Goal: Transaction & Acquisition: Subscribe to service/newsletter

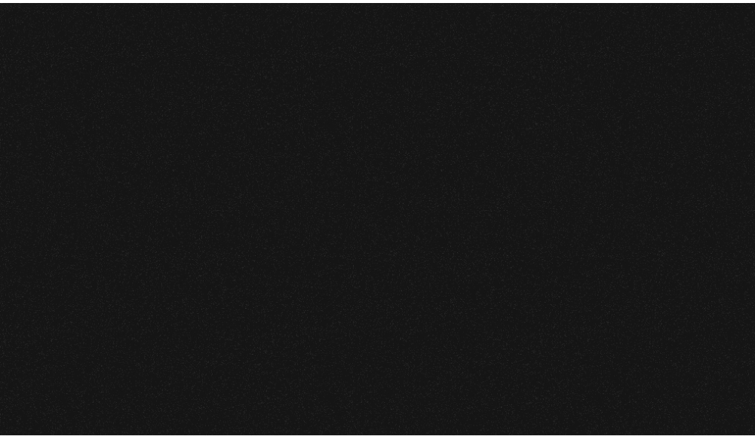
scroll to position [513, 0]
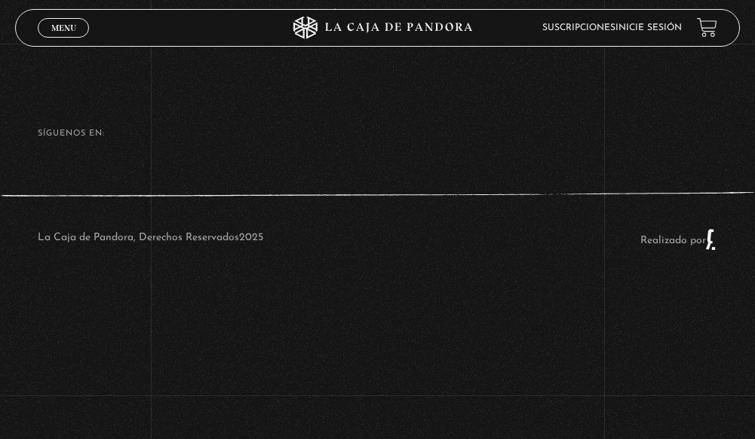
click at [599, 26] on link "Suscripciones" at bounding box center [578, 27] width 73 height 9
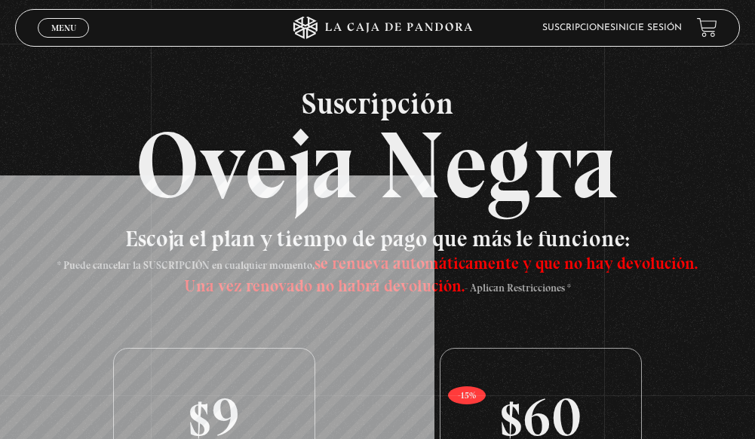
click at [665, 29] on link "Inicie sesión" at bounding box center [648, 27] width 66 height 9
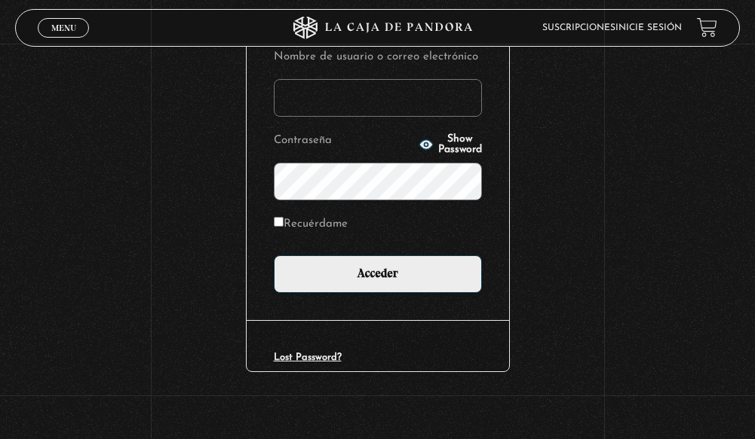
scroll to position [207, 0]
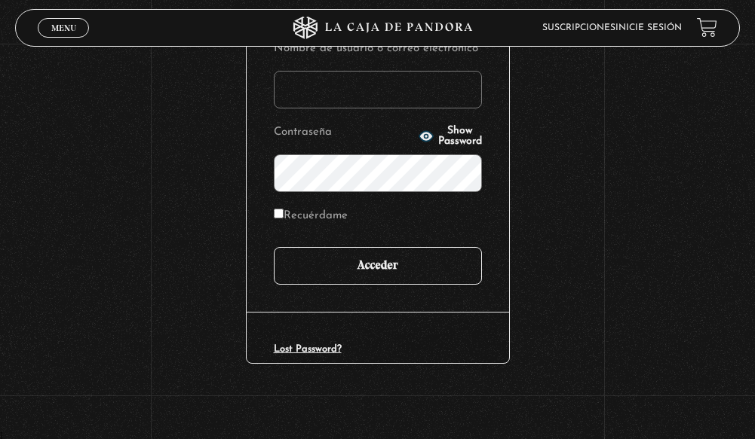
type input "a.villegas92@hotmail.com"
click at [374, 262] on input "Acceder" at bounding box center [378, 266] width 208 height 38
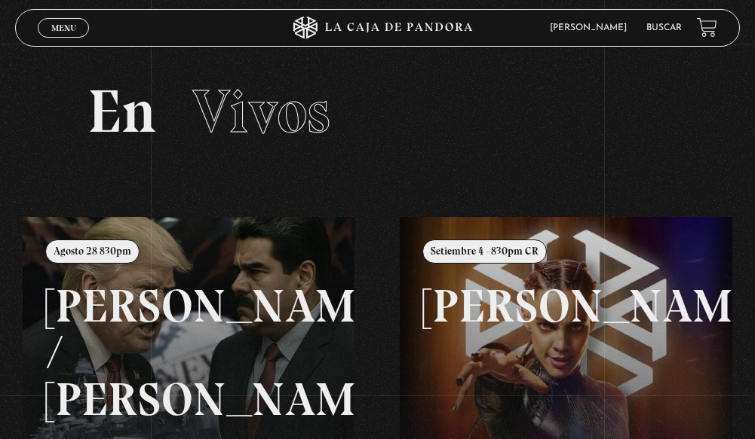
click at [64, 19] on link "Menu Cerrar" at bounding box center [63, 28] width 51 height 20
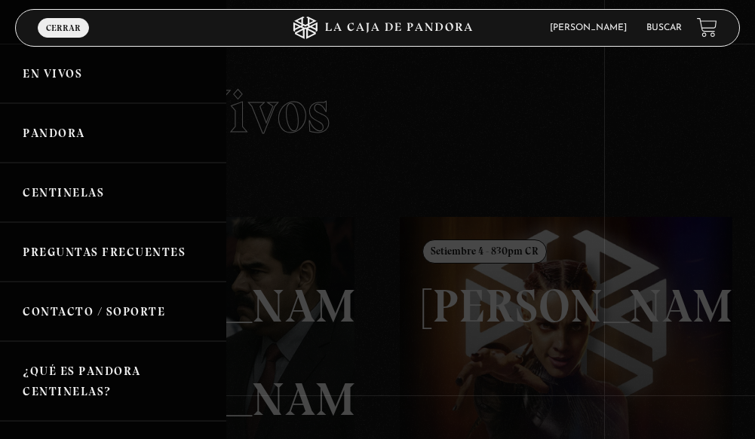
click at [46, 134] on link "Pandora" at bounding box center [113, 133] width 226 height 60
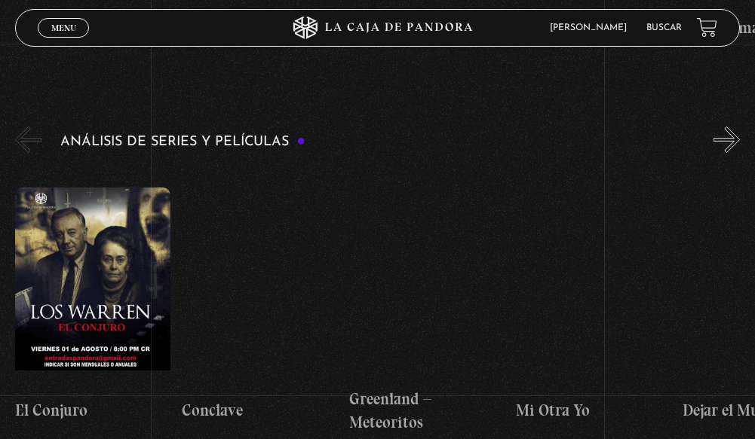
scroll to position [2412, 0]
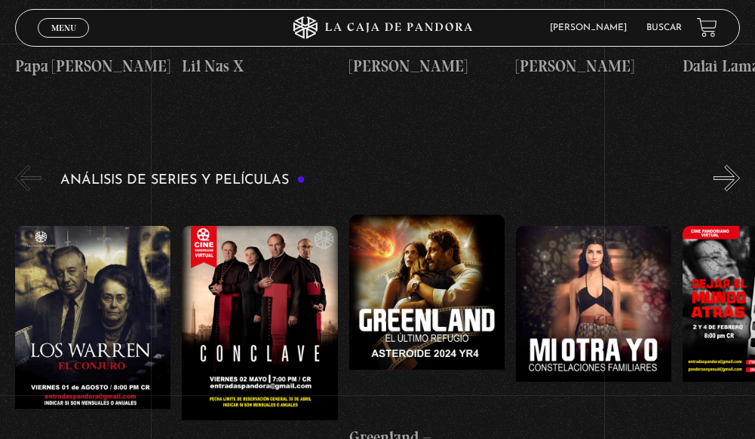
click at [737, 165] on button "»" at bounding box center [726, 178] width 26 height 26
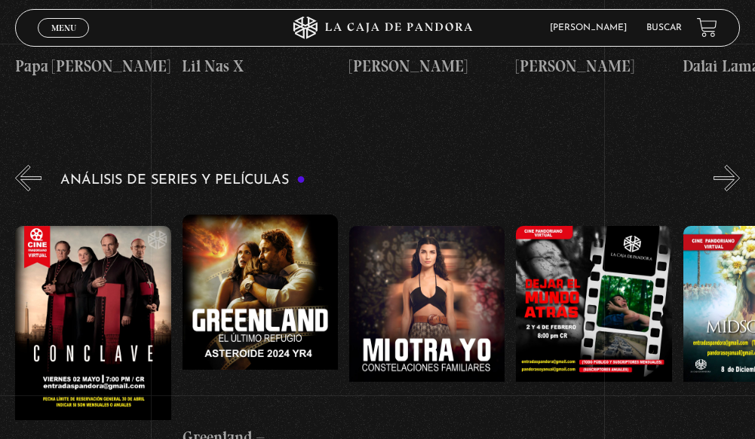
click at [737, 165] on button "»" at bounding box center [726, 178] width 26 height 26
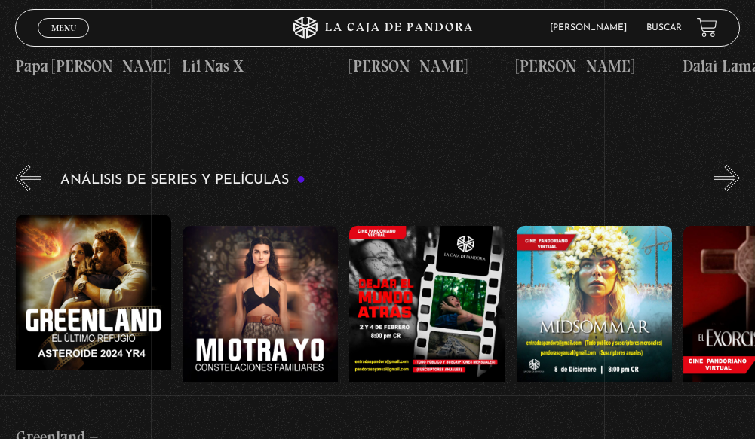
scroll to position [0, 334]
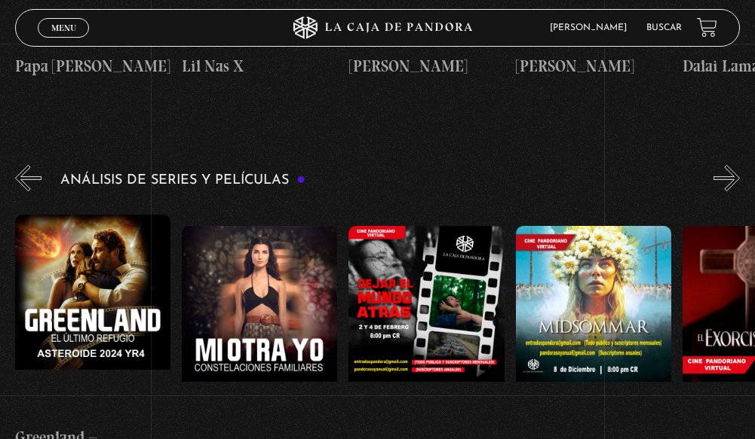
click at [573, 242] on figure at bounding box center [593, 328] width 155 height 204
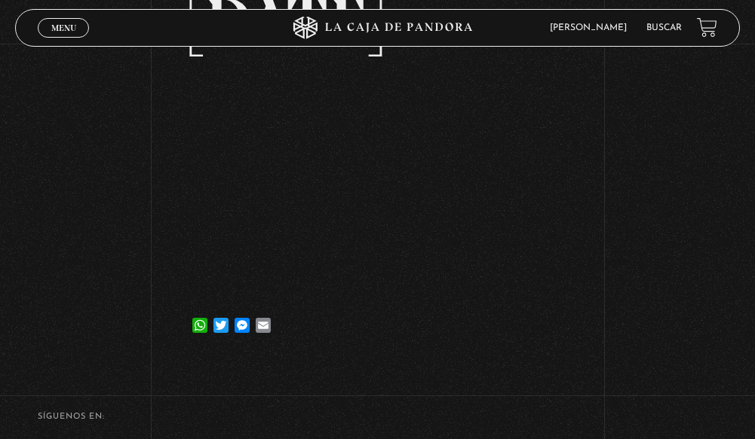
scroll to position [151, 0]
